Goal: Book appointment/travel/reservation

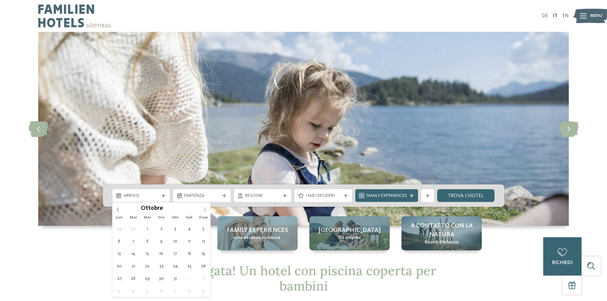
click at [203, 209] on icon at bounding box center [205, 210] width 4 height 4
type div "26.12.2025"
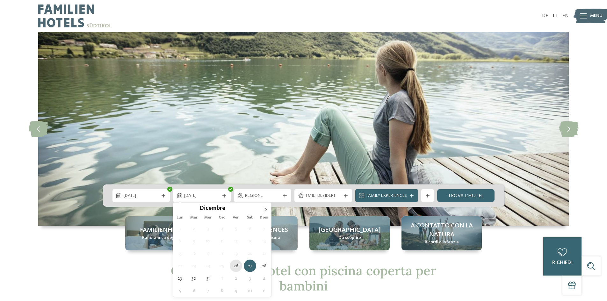
type div "26.12.2025"
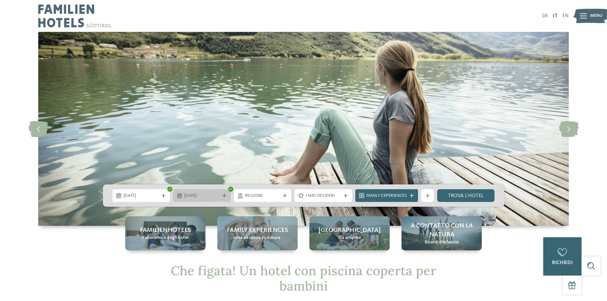
click at [223, 195] on icon at bounding box center [225, 196] width 4 height 4
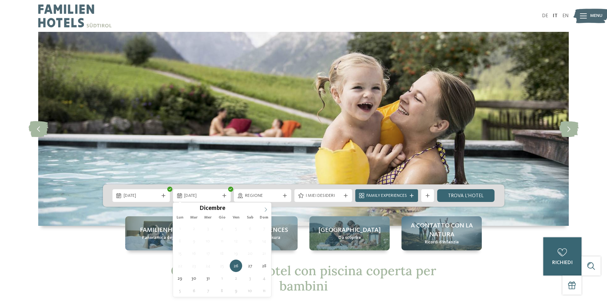
type input "****"
click at [265, 209] on icon at bounding box center [266, 210] width 4 height 4
type div "02.01.2026"
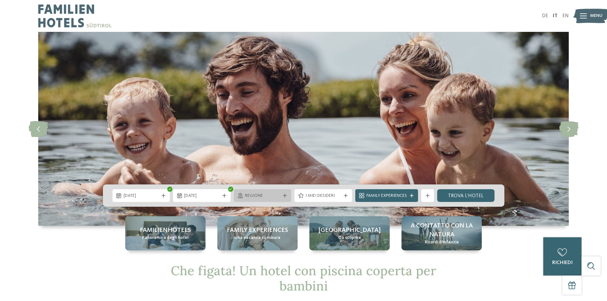
click at [283, 195] on icon at bounding box center [285, 196] width 4 height 4
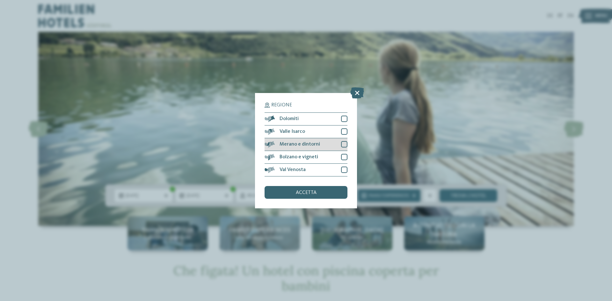
click at [346, 144] on div at bounding box center [344, 144] width 6 height 6
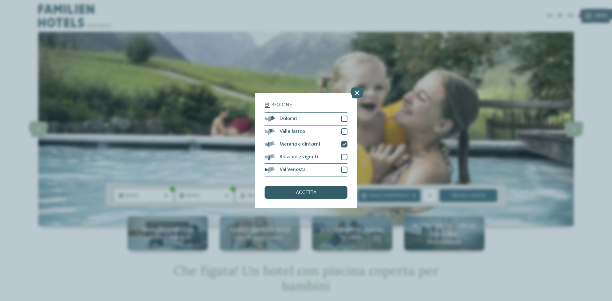
click at [330, 192] on div "accetta" at bounding box center [306, 192] width 83 height 13
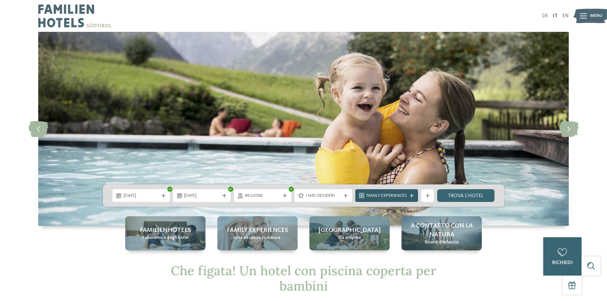
click at [413, 197] on icon at bounding box center [412, 196] width 4 height 4
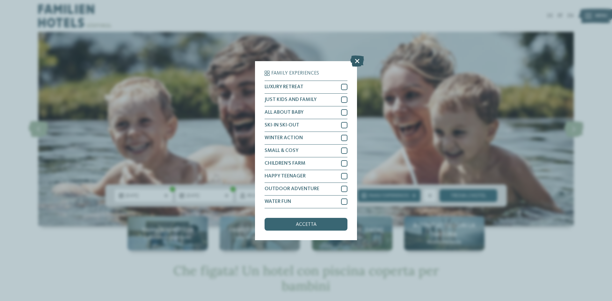
click at [356, 58] on icon at bounding box center [357, 60] width 14 height 11
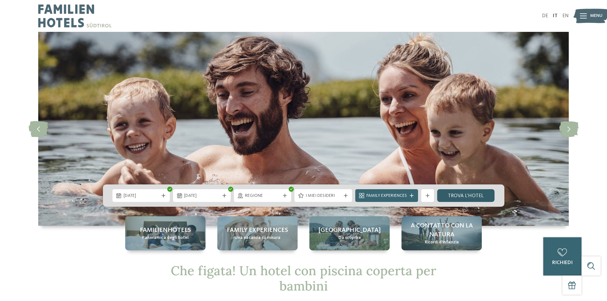
click at [485, 196] on link "trova l’hotel" at bounding box center [466, 195] width 58 height 13
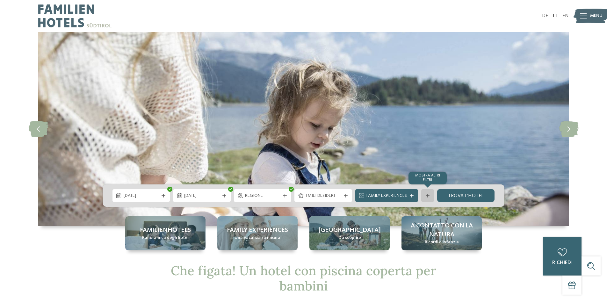
click at [426, 198] on div "mostra altri filtri" at bounding box center [427, 195] width 13 height 13
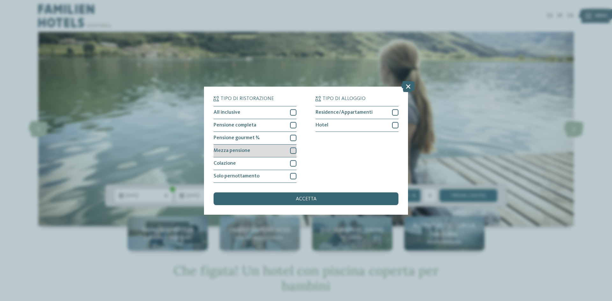
click at [293, 153] on div at bounding box center [293, 151] width 6 height 6
click at [318, 200] on div "accetta" at bounding box center [306, 199] width 185 height 13
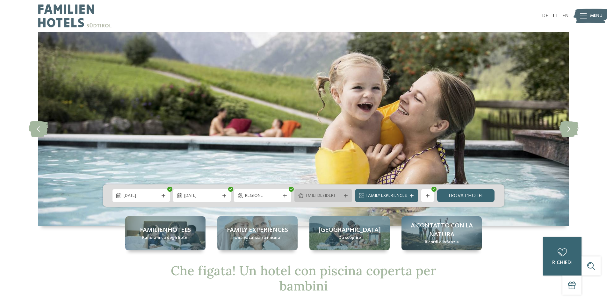
click at [344, 194] on icon at bounding box center [346, 196] width 4 height 4
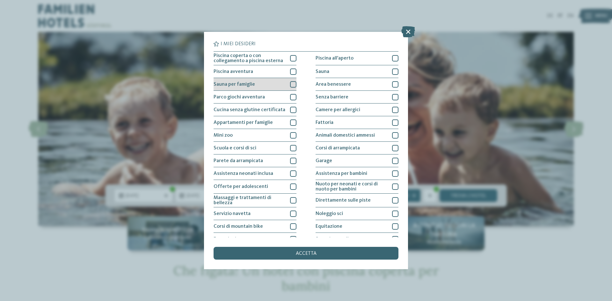
click at [291, 84] on div at bounding box center [293, 84] width 6 height 6
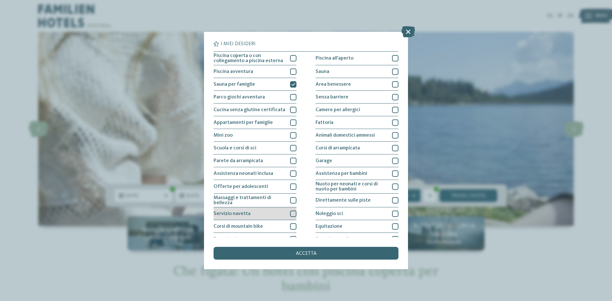
click at [291, 211] on div at bounding box center [293, 214] width 6 height 6
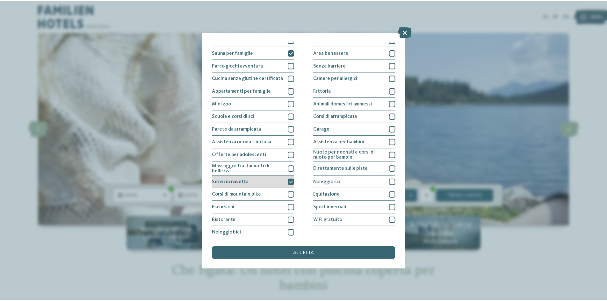
scroll to position [34, 0]
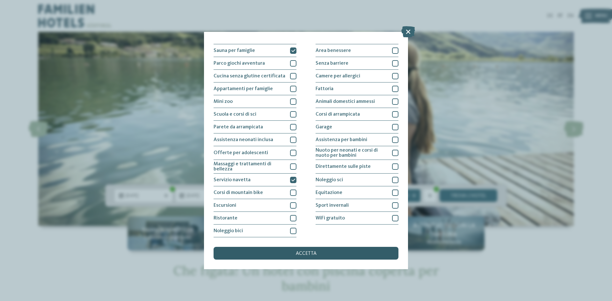
click at [343, 254] on div "accetta" at bounding box center [306, 253] width 185 height 13
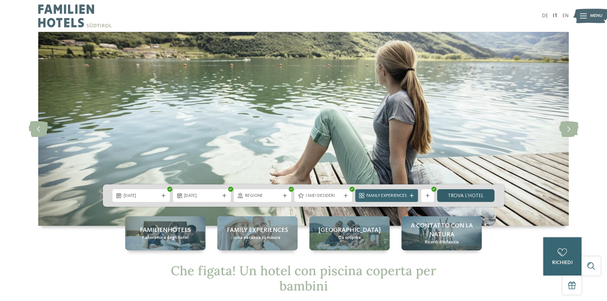
click at [460, 193] on link "trova l’hotel" at bounding box center [466, 195] width 58 height 13
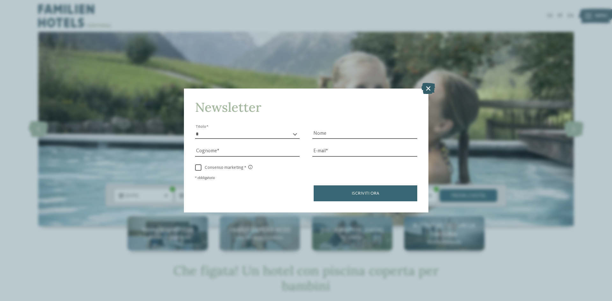
click at [428, 86] on icon at bounding box center [428, 88] width 14 height 11
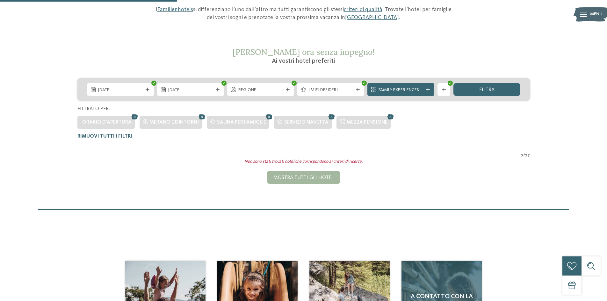
scroll to position [82, 0]
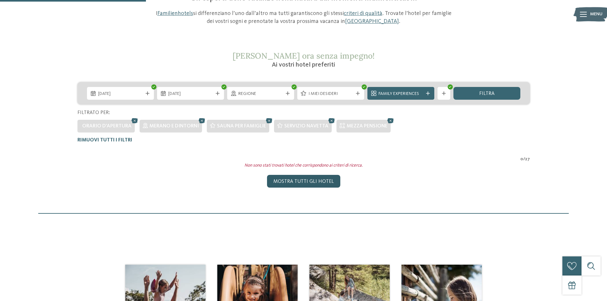
click at [276, 180] on div "Mostra tutti gli hotel" at bounding box center [303, 181] width 73 height 13
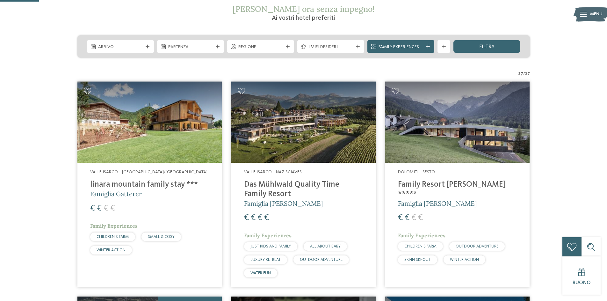
scroll to position [138, 0]
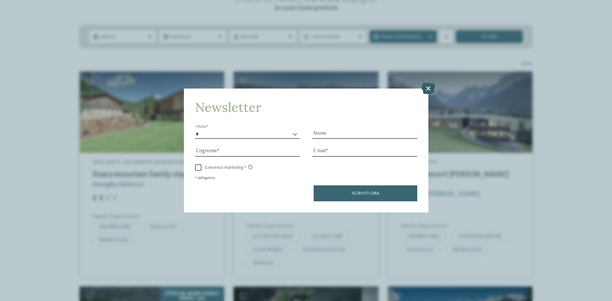
click at [425, 89] on icon at bounding box center [428, 88] width 14 height 11
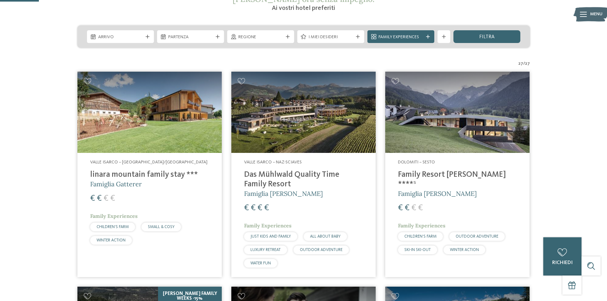
click at [160, 173] on h4 "linara mountain family stay ***" at bounding box center [149, 175] width 119 height 10
click at [144, 178] on h4 "linara mountain family stay ***" at bounding box center [149, 175] width 119 height 10
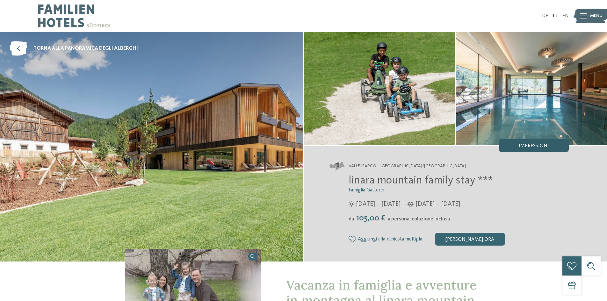
click at [549, 143] on div "Impressioni" at bounding box center [534, 145] width 70 height 13
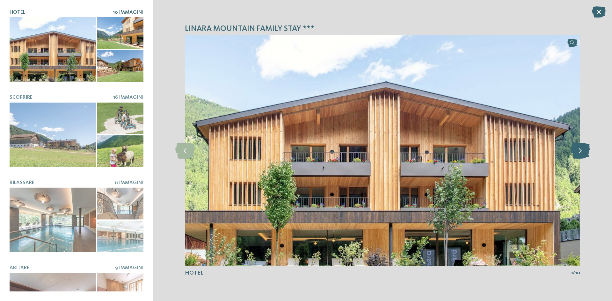
click at [582, 154] on icon at bounding box center [580, 151] width 19 height 16
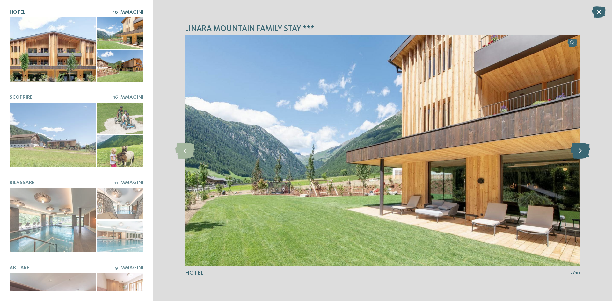
click at [582, 153] on icon at bounding box center [580, 151] width 19 height 16
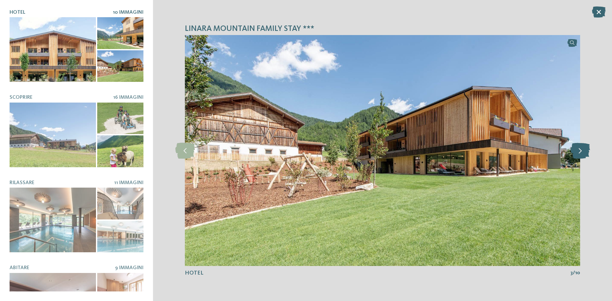
click at [582, 153] on icon at bounding box center [580, 151] width 19 height 16
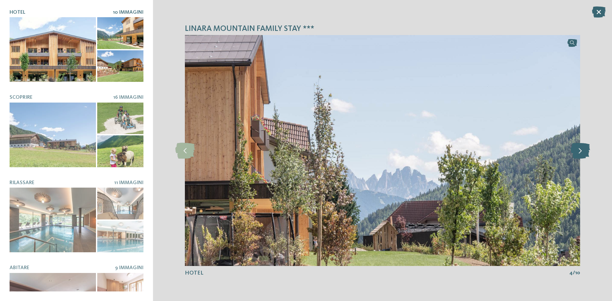
click at [582, 153] on icon at bounding box center [580, 151] width 19 height 16
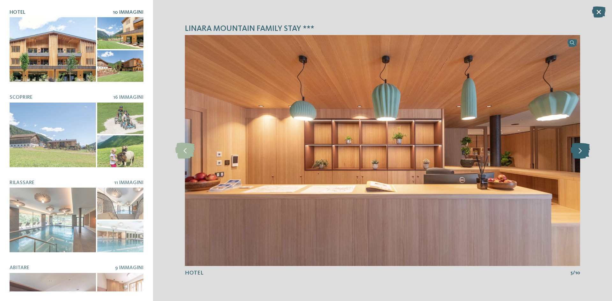
click at [582, 153] on icon at bounding box center [580, 151] width 19 height 16
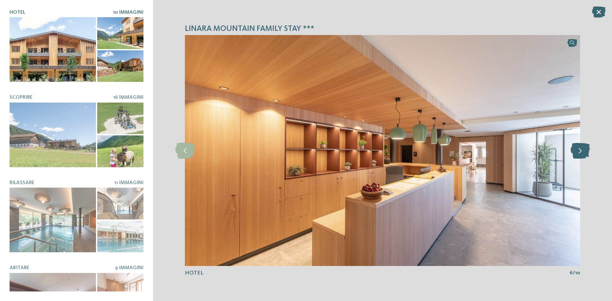
click at [582, 153] on icon at bounding box center [580, 151] width 19 height 16
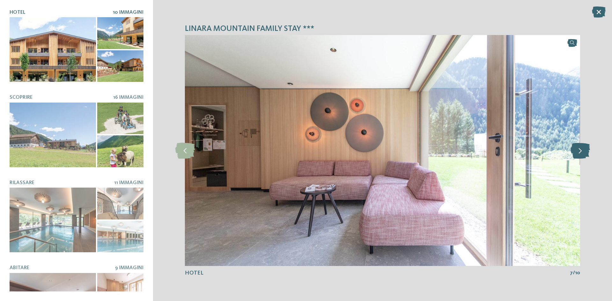
click at [582, 153] on icon at bounding box center [580, 151] width 19 height 16
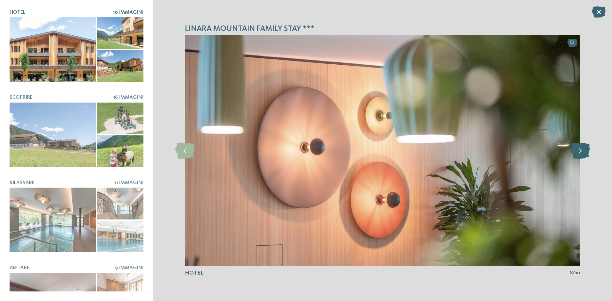
click at [582, 153] on icon at bounding box center [580, 151] width 19 height 16
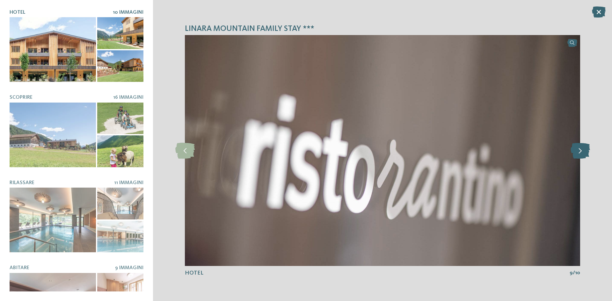
click at [582, 153] on icon at bounding box center [580, 151] width 19 height 16
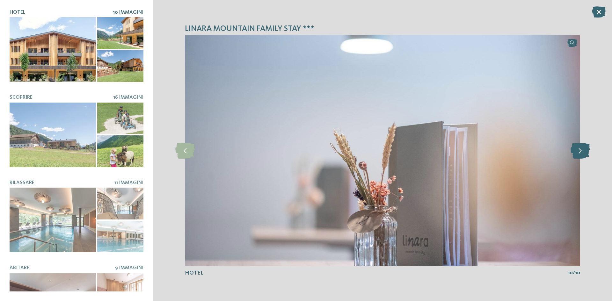
click at [582, 153] on icon at bounding box center [580, 151] width 19 height 16
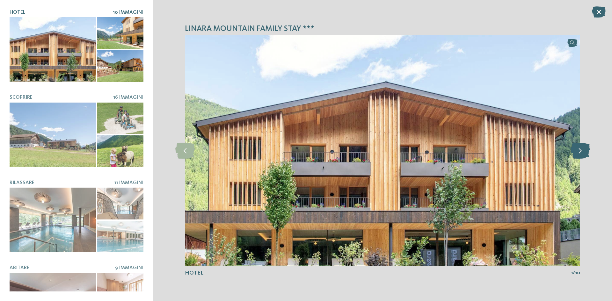
click at [582, 153] on icon at bounding box center [580, 151] width 19 height 16
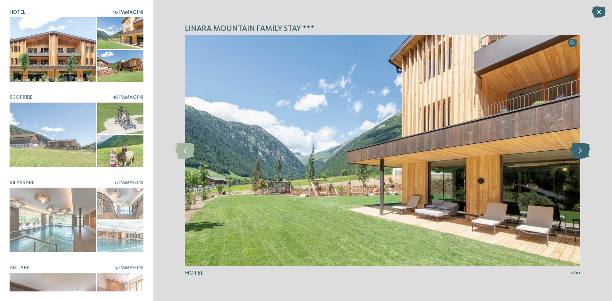
click at [582, 153] on icon at bounding box center [580, 151] width 19 height 16
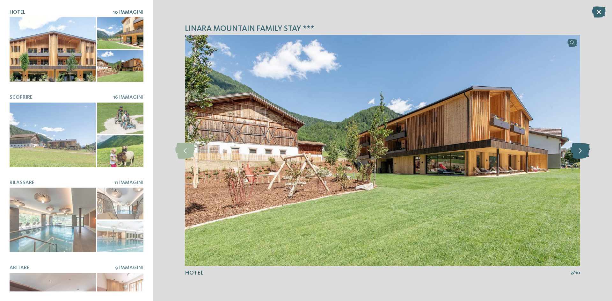
click at [582, 153] on icon at bounding box center [580, 151] width 19 height 16
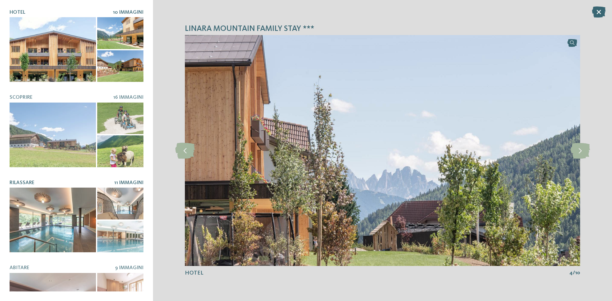
click at [55, 220] on div at bounding box center [53, 220] width 86 height 65
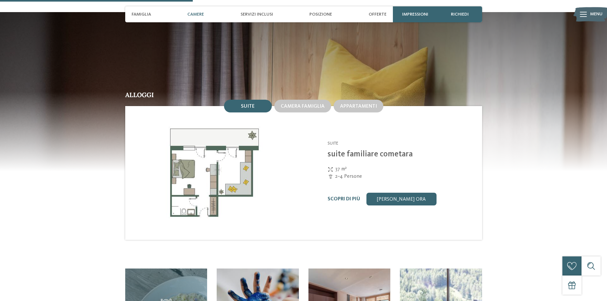
scroll to position [670, 0]
click at [372, 193] on link "[PERSON_NAME] ora" at bounding box center [402, 199] width 70 height 13
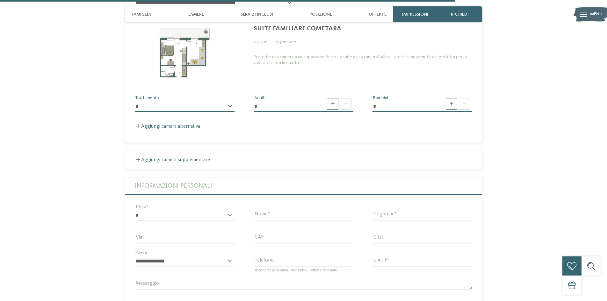
scroll to position [1596, 0]
